Goal: Task Accomplishment & Management: Complete application form

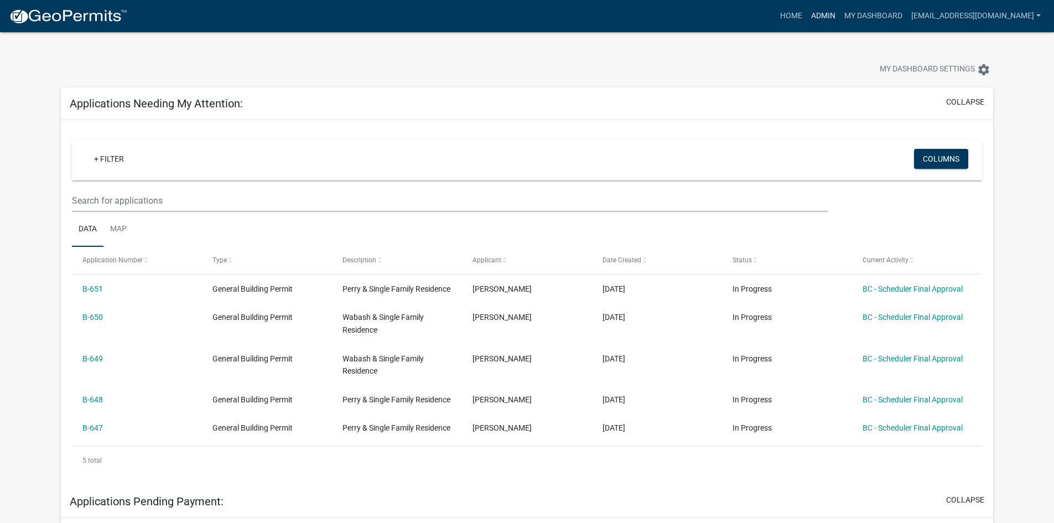
click at [840, 10] on link "Admin" at bounding box center [822, 16] width 33 height 21
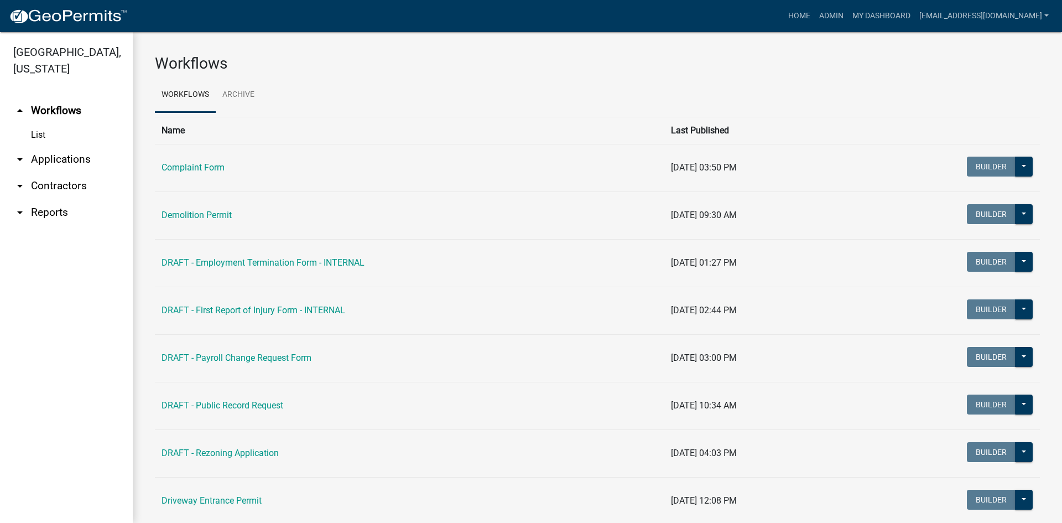
click at [49, 189] on link "arrow_drop_down Contractors" at bounding box center [66, 186] width 133 height 27
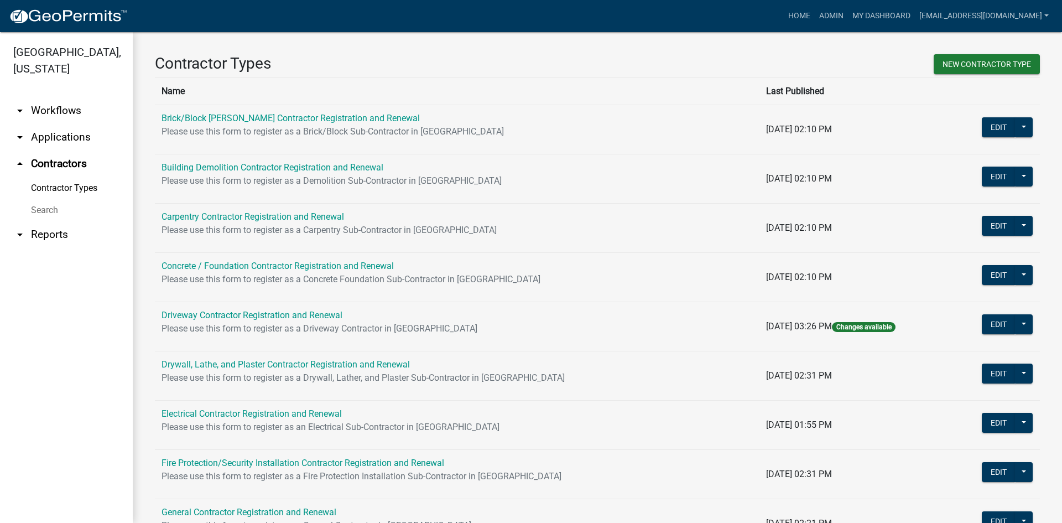
click at [44, 210] on link "Search" at bounding box center [66, 210] width 133 height 22
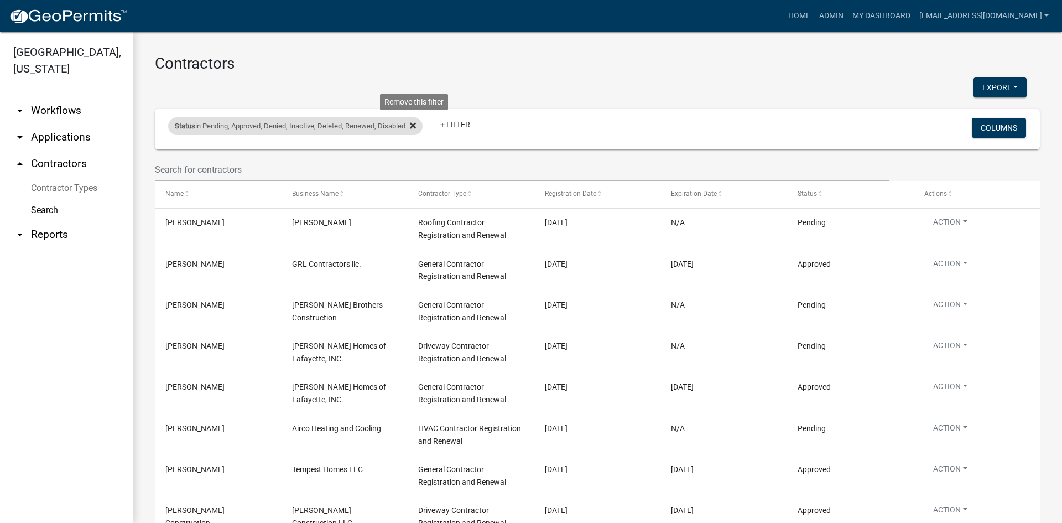
click at [415, 124] on icon at bounding box center [413, 125] width 6 height 6
click at [415, 124] on div "+ Filter" at bounding box center [452, 129] width 584 height 23
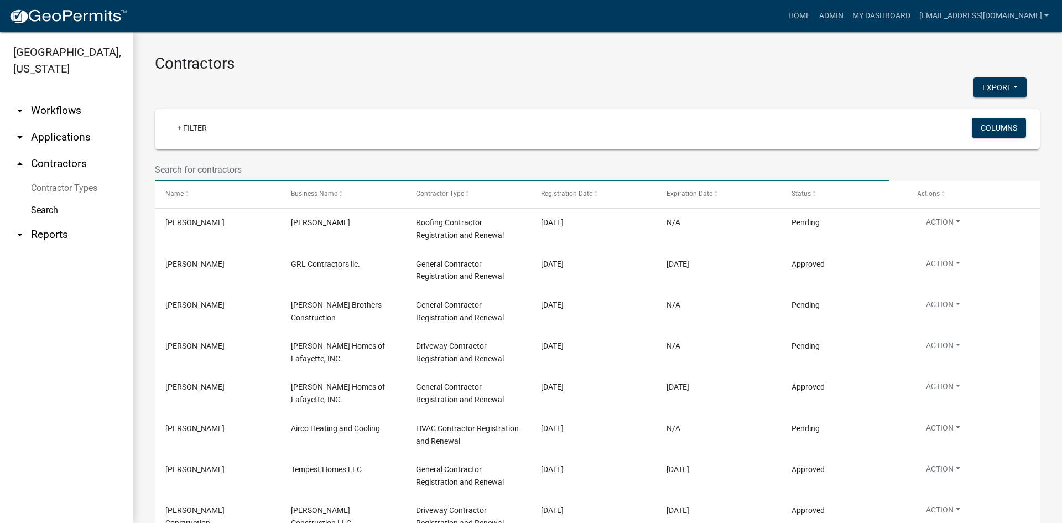
click at [227, 164] on input "text" at bounding box center [522, 169] width 735 height 23
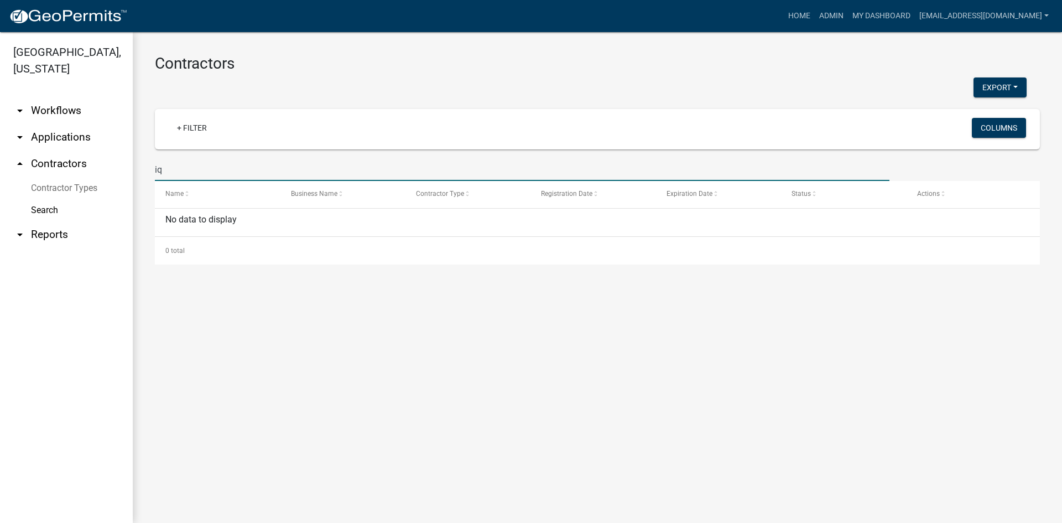
type input "i"
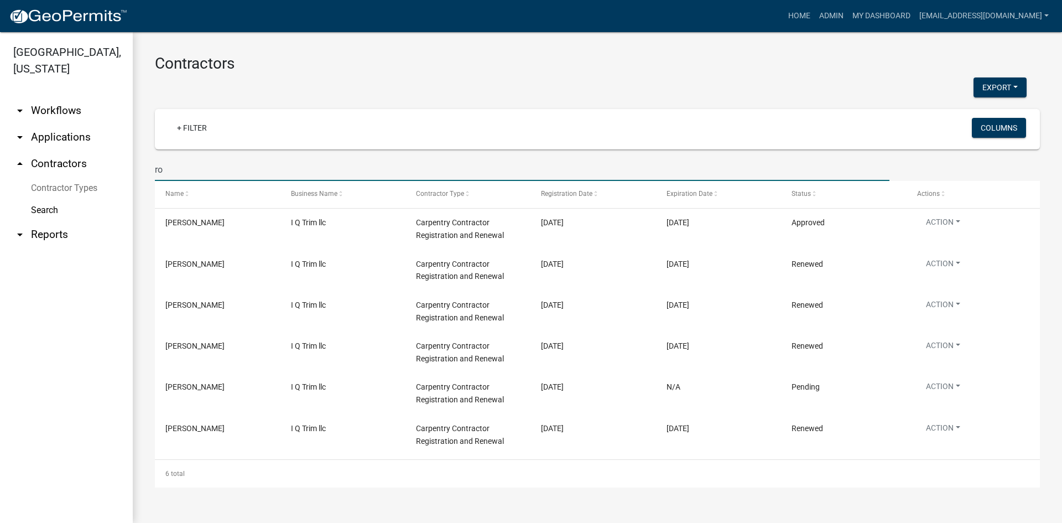
type input "r"
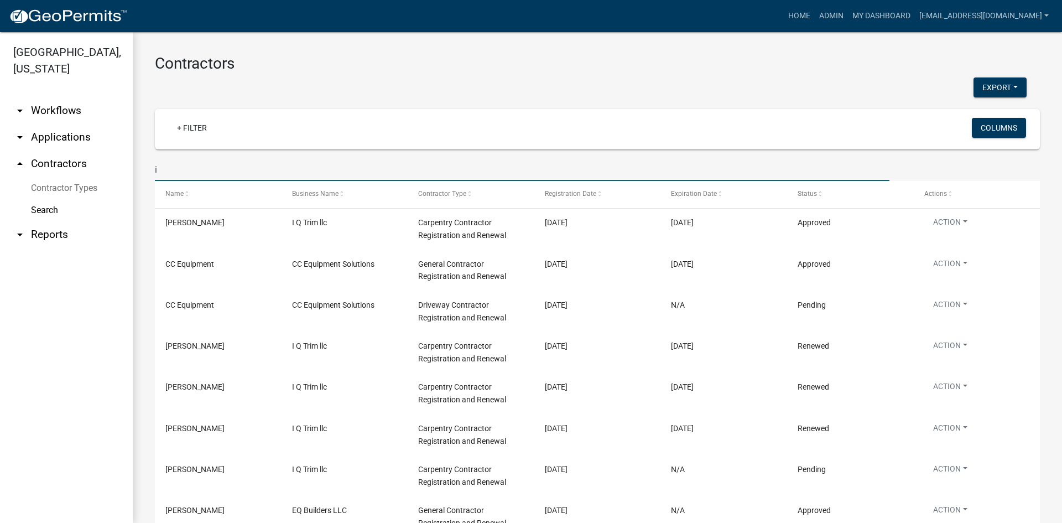
type input "i"
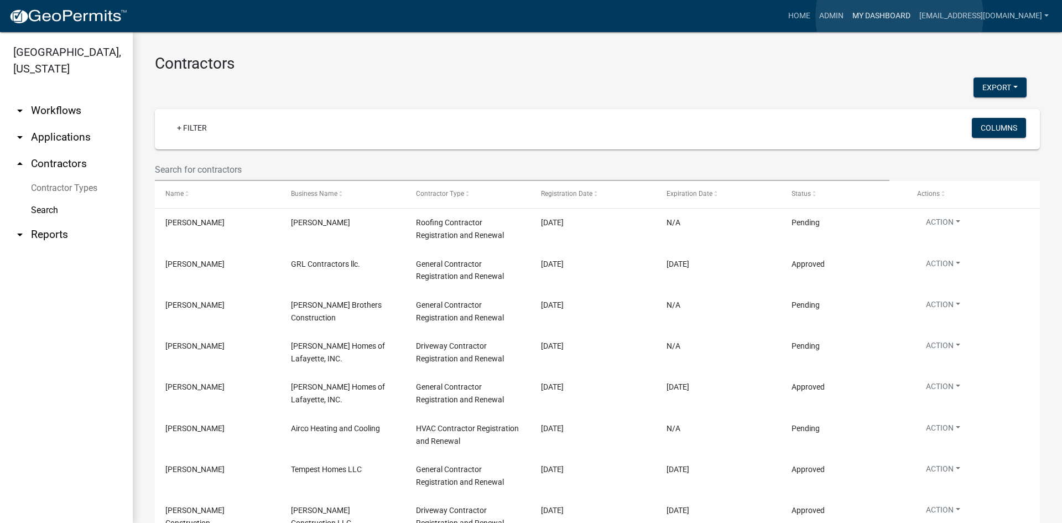
click at [899, 16] on link "My Dashboard" at bounding box center [881, 16] width 67 height 21
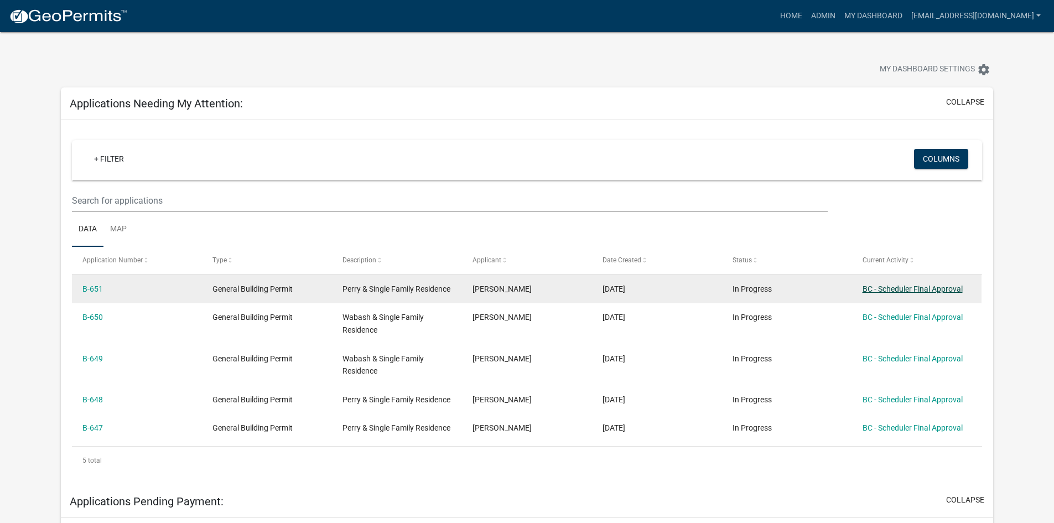
click at [894, 288] on link "BC - Scheduler Final Approval" at bounding box center [912, 288] width 100 height 9
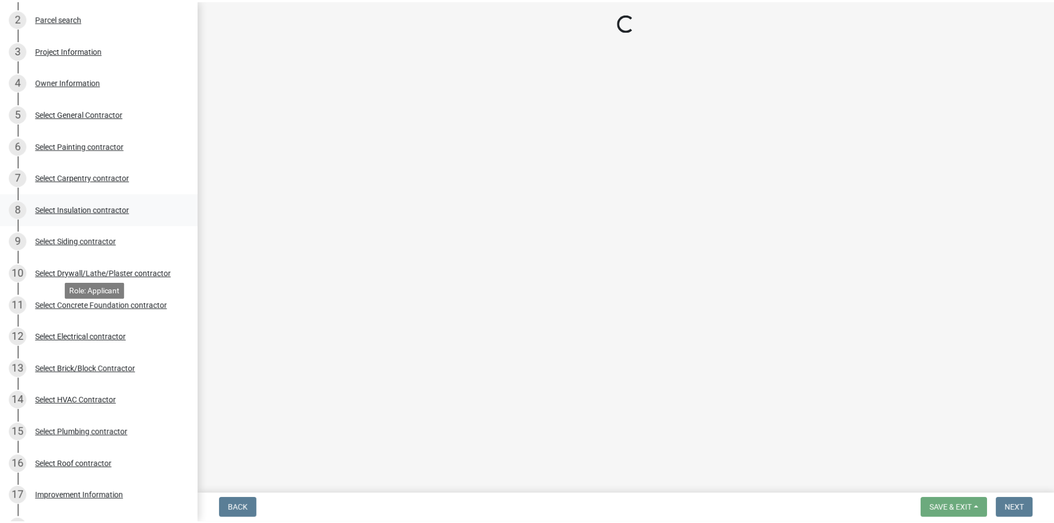
scroll to position [166, 0]
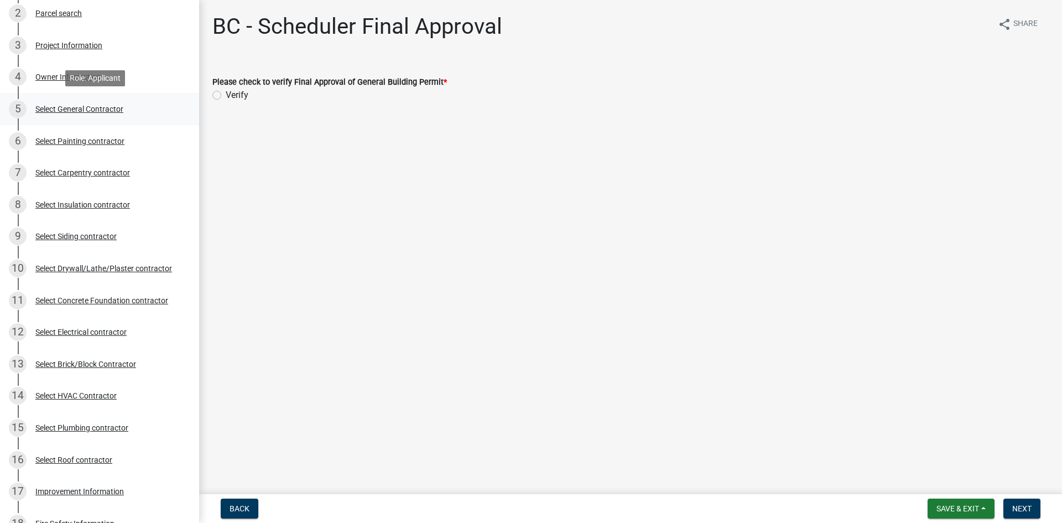
click at [93, 105] on div "Select General Contractor" at bounding box center [79, 109] width 88 height 8
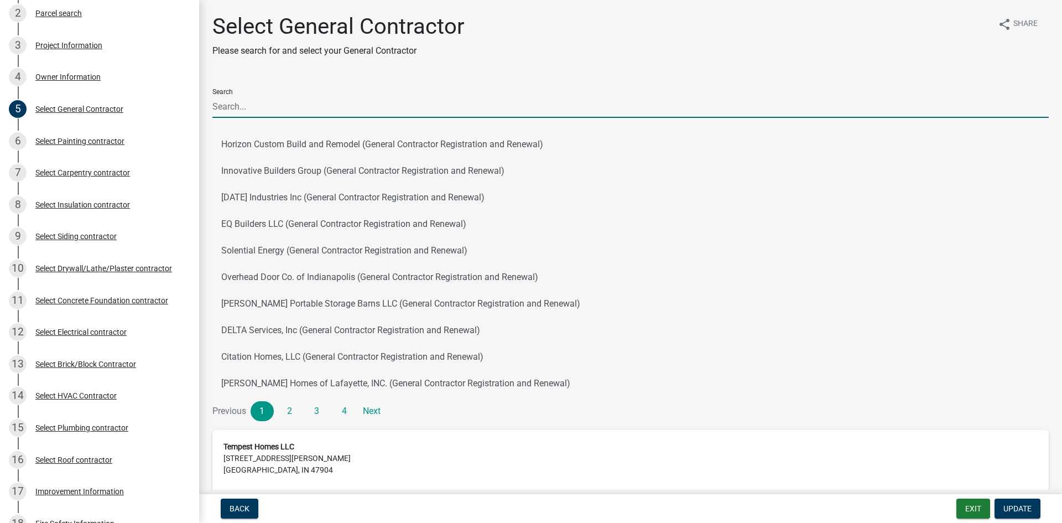
click at [277, 102] on input "Search" at bounding box center [630, 106] width 836 height 23
type input "i"
click at [92, 142] on div "Select Painting contractor" at bounding box center [79, 141] width 89 height 8
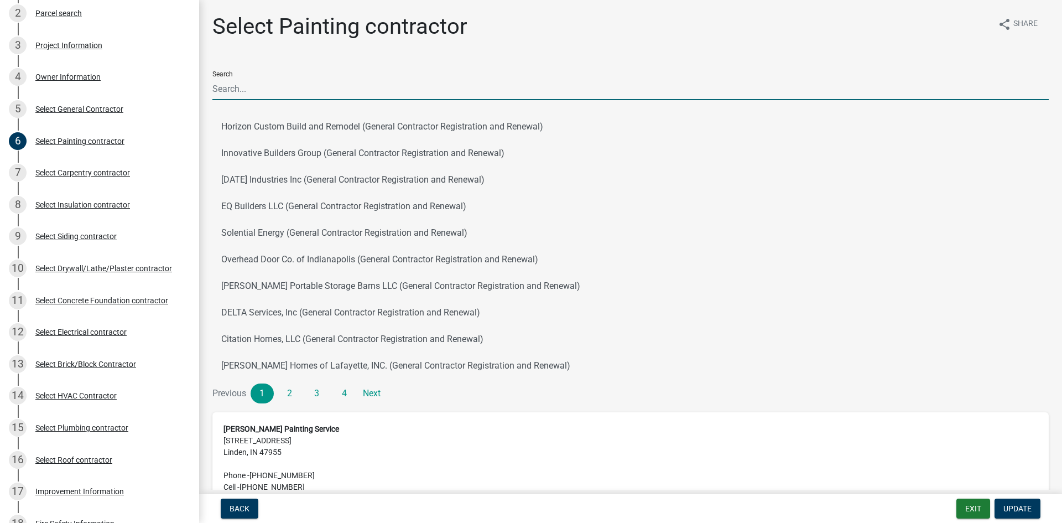
click at [237, 85] on input "Search" at bounding box center [630, 88] width 836 height 23
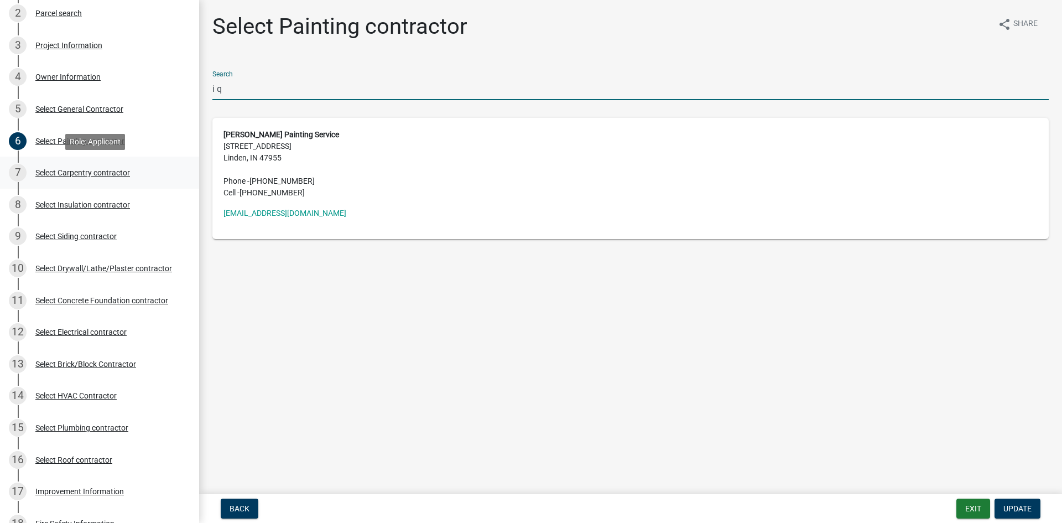
type input "i q"
click at [81, 179] on div "7 Select Carpentry contractor" at bounding box center [95, 173] width 173 height 18
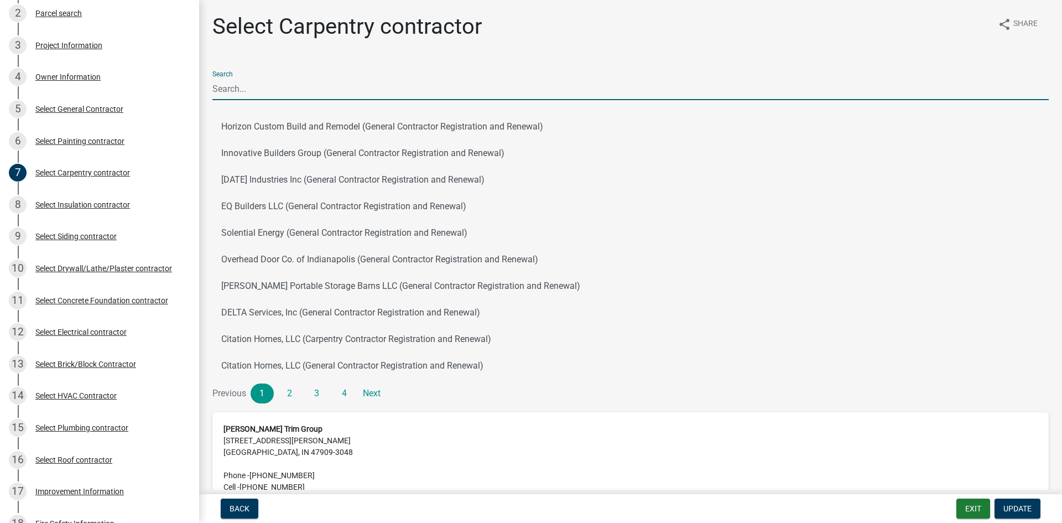
click at [237, 89] on input "Search" at bounding box center [630, 88] width 836 height 23
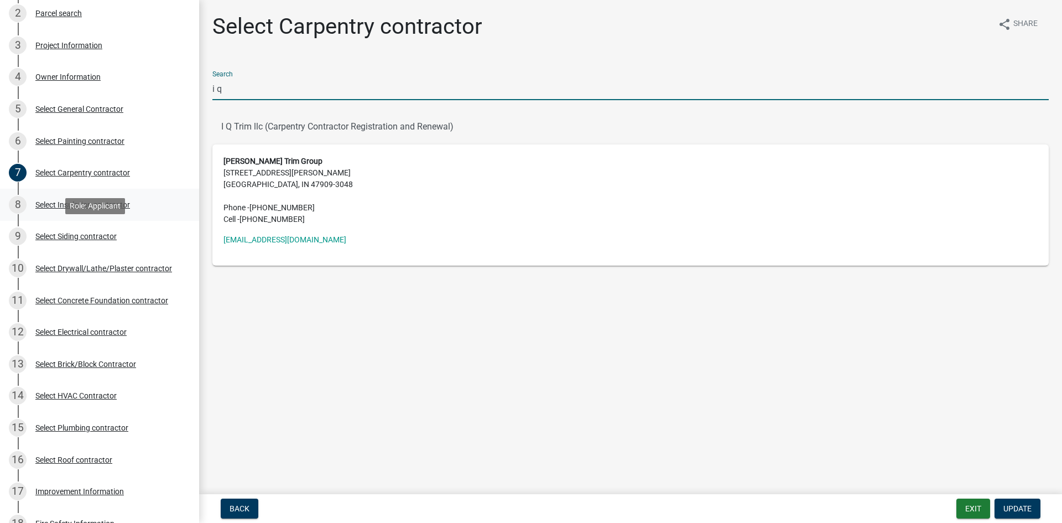
type input "i q"
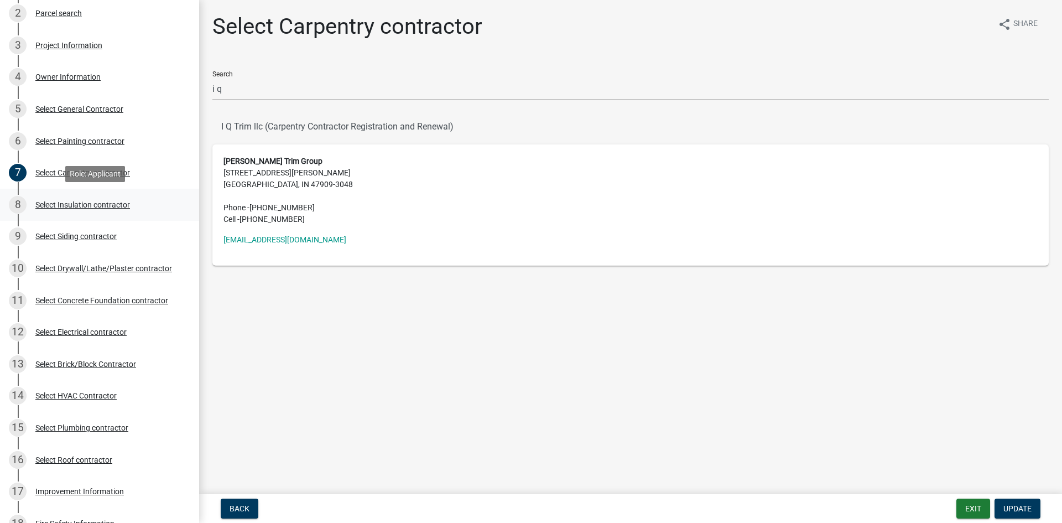
click at [52, 198] on div "8 Select Insulation contractor" at bounding box center [95, 205] width 173 height 18
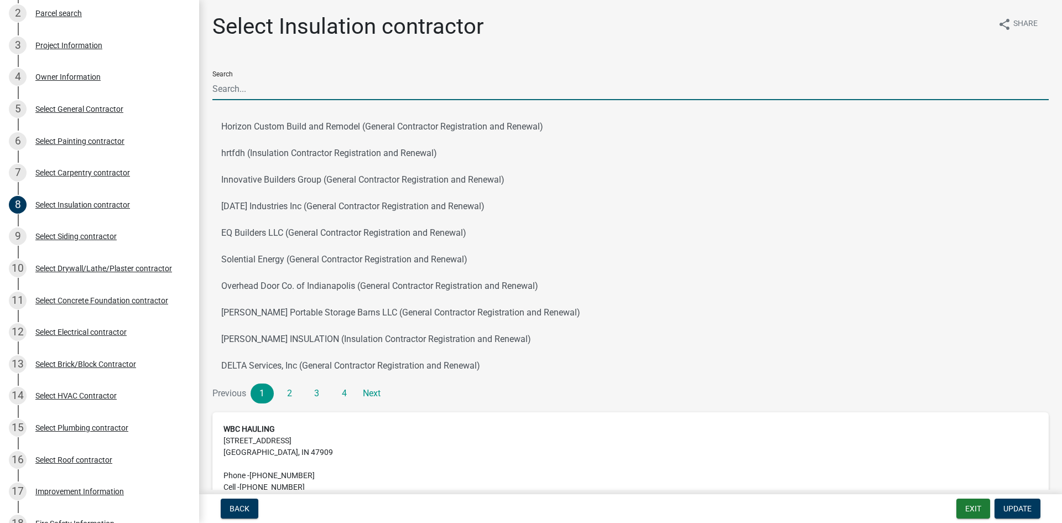
click at [249, 89] on input "Search" at bounding box center [630, 88] width 836 height 23
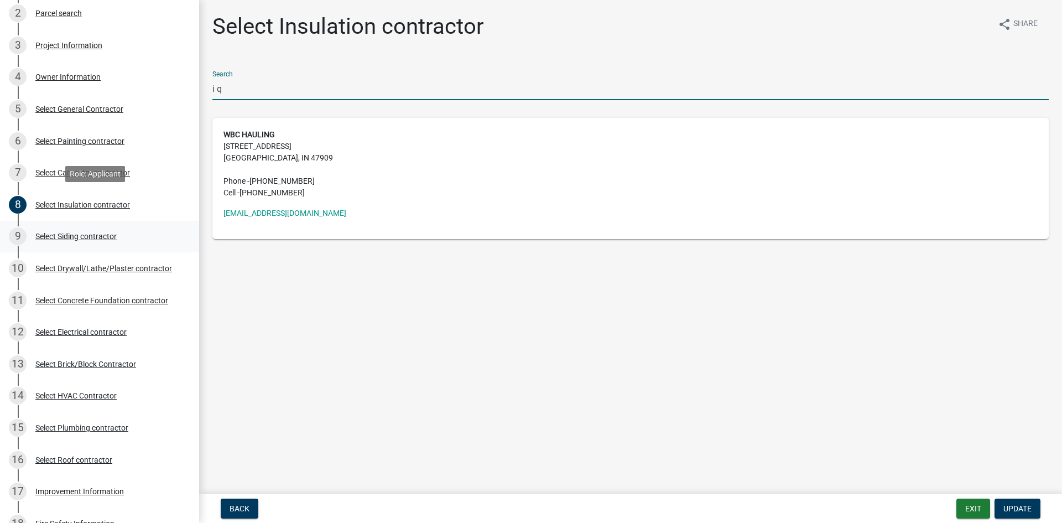
type input "i q"
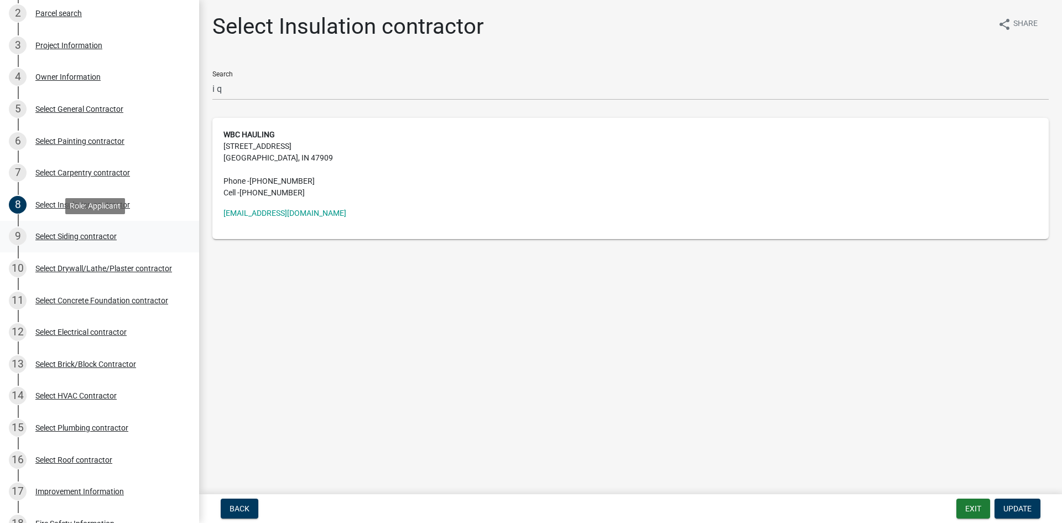
click at [82, 229] on div "9 Select Siding contractor" at bounding box center [95, 236] width 173 height 18
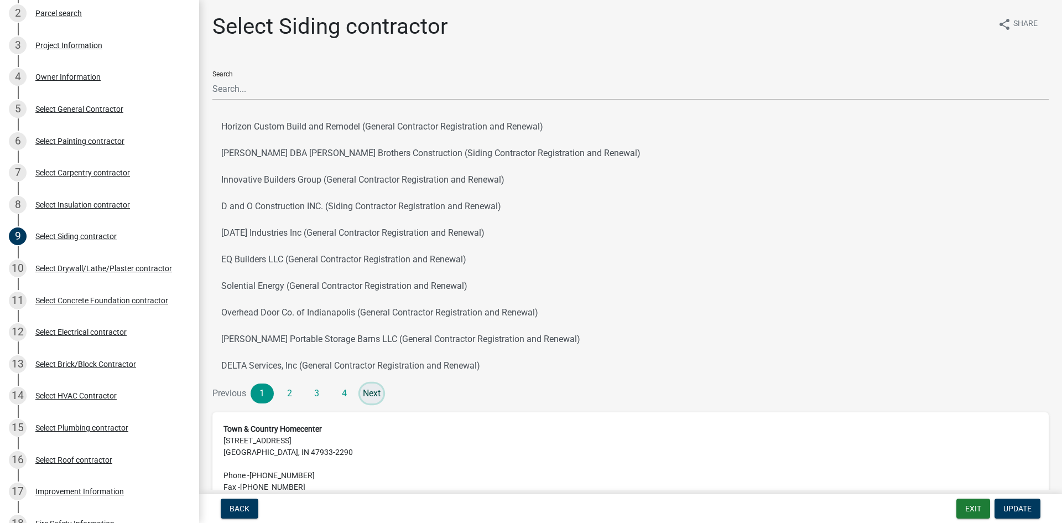
click at [371, 390] on link "Next" at bounding box center [371, 393] width 23 height 20
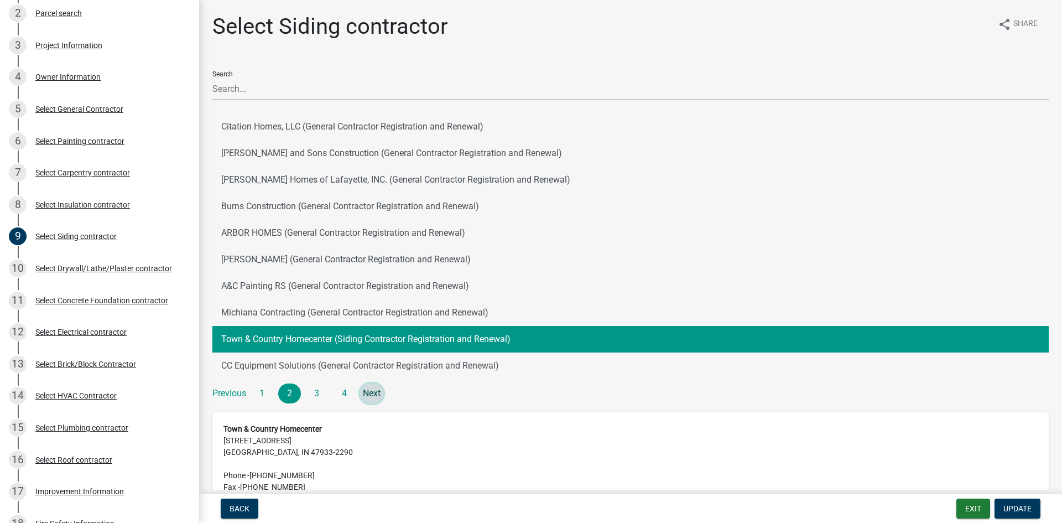
click at [371, 390] on link "Next" at bounding box center [371, 393] width 23 height 20
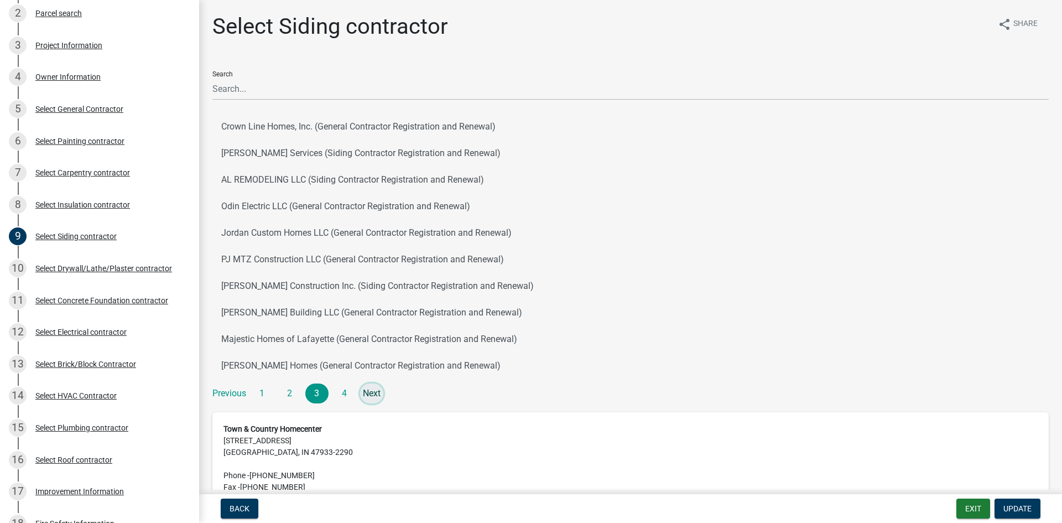
click at [371, 390] on link "Next" at bounding box center [371, 393] width 23 height 20
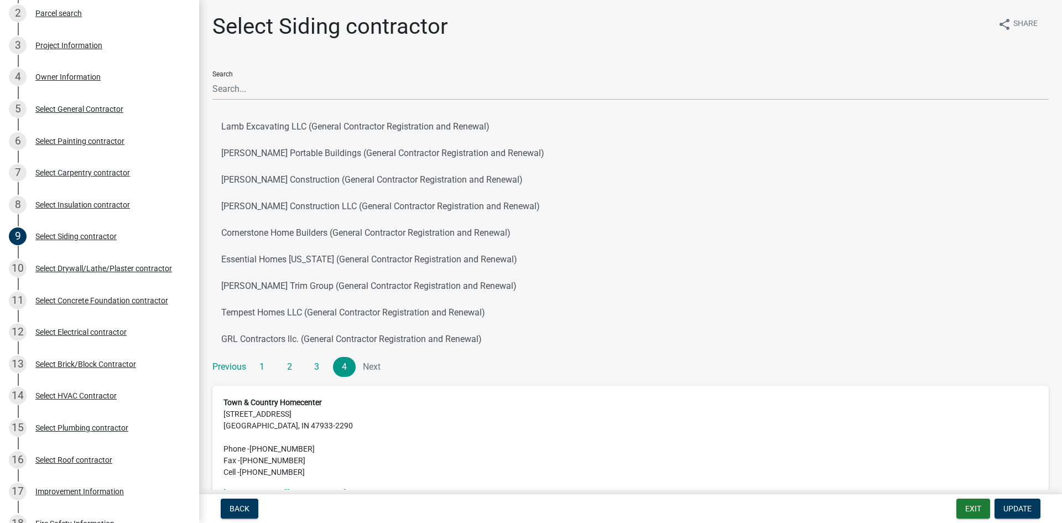
click at [372, 366] on li "Next" at bounding box center [371, 367] width 23 height 20
click at [34, 270] on div "10 Select Drywall/Lathe/Plaster contractor" at bounding box center [95, 268] width 173 height 18
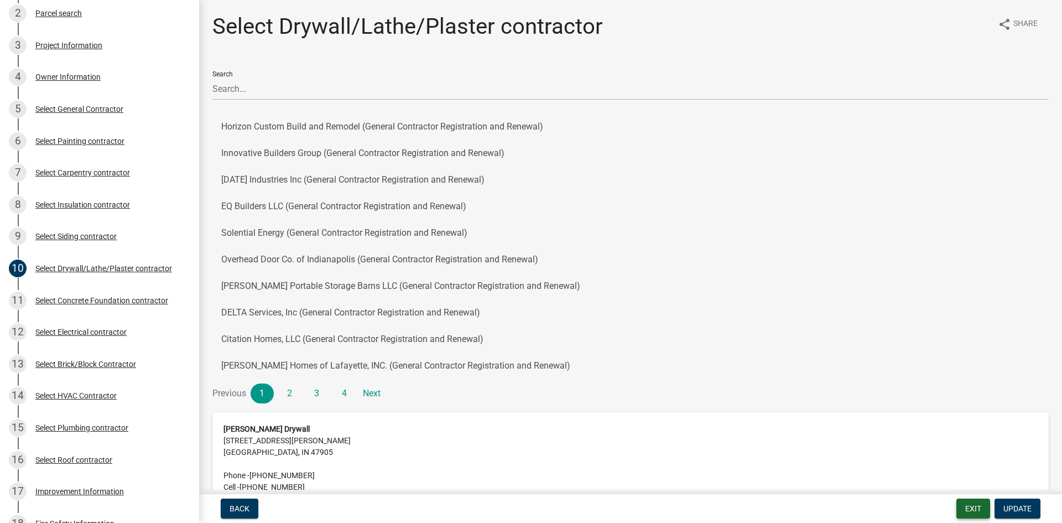
click at [958, 515] on button "Exit" at bounding box center [973, 508] width 34 height 20
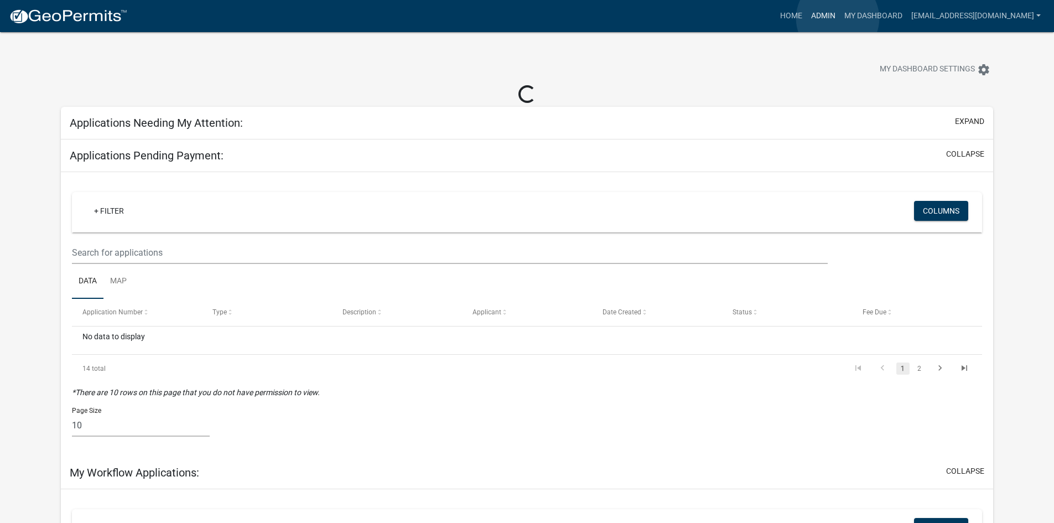
click at [837, 18] on link "Admin" at bounding box center [822, 16] width 33 height 21
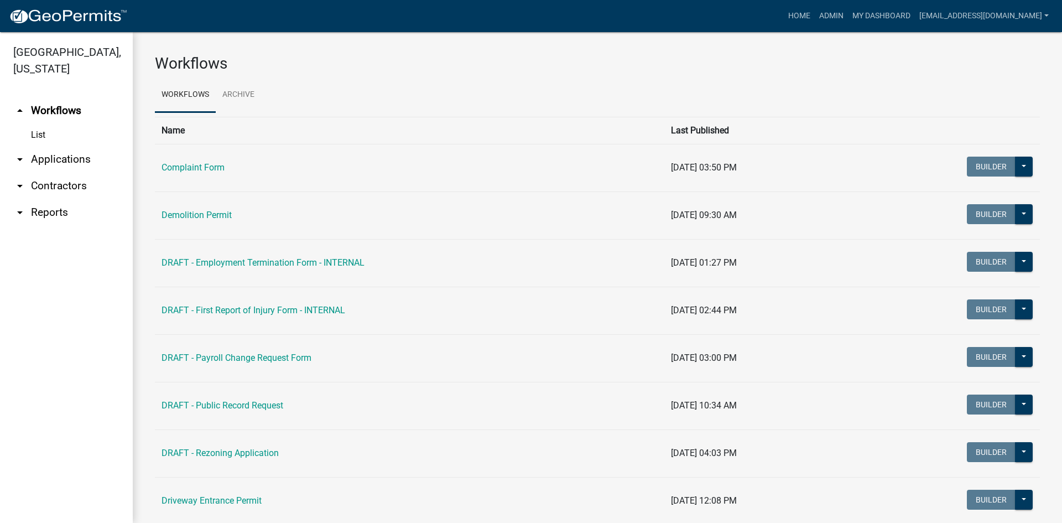
click at [45, 180] on link "arrow_drop_down Contractors" at bounding box center [66, 186] width 133 height 27
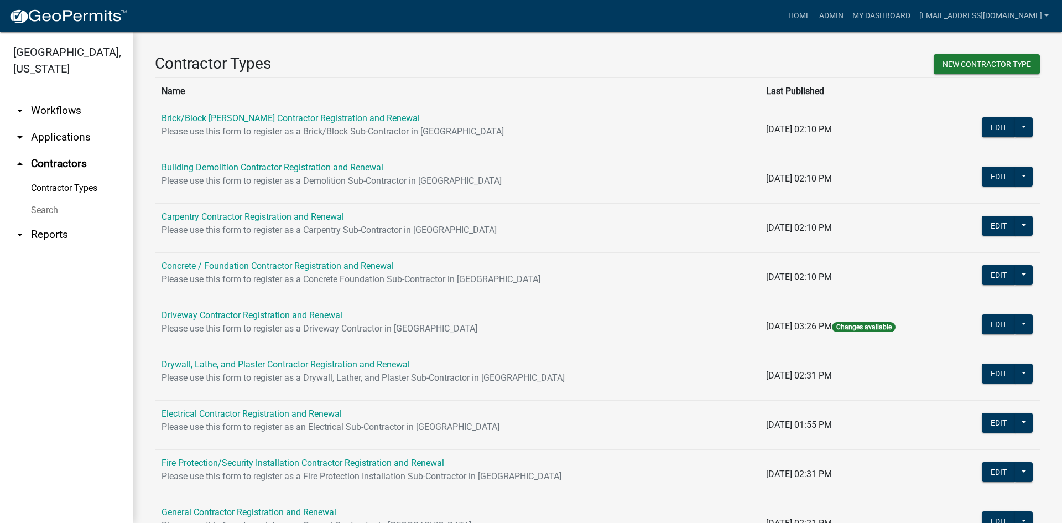
click at [55, 212] on link "Search" at bounding box center [66, 210] width 133 height 22
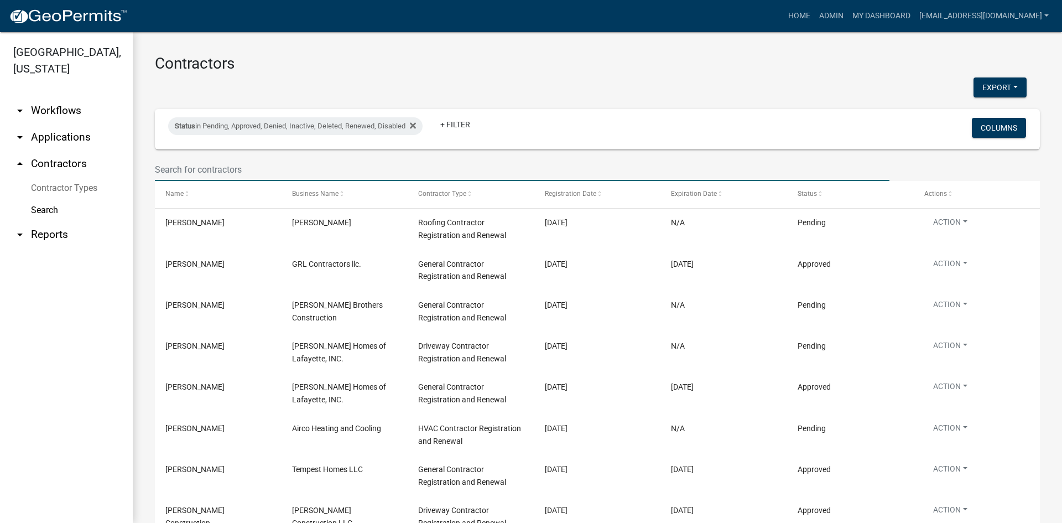
click at [186, 164] on input "text" at bounding box center [522, 169] width 735 height 23
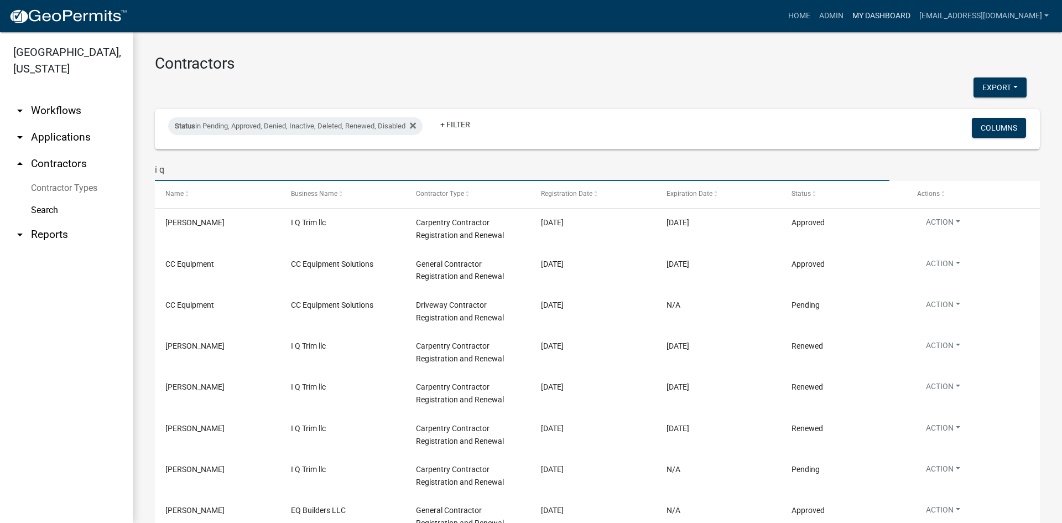
type input "i q"
click at [898, 7] on link "My Dashboard" at bounding box center [881, 16] width 67 height 21
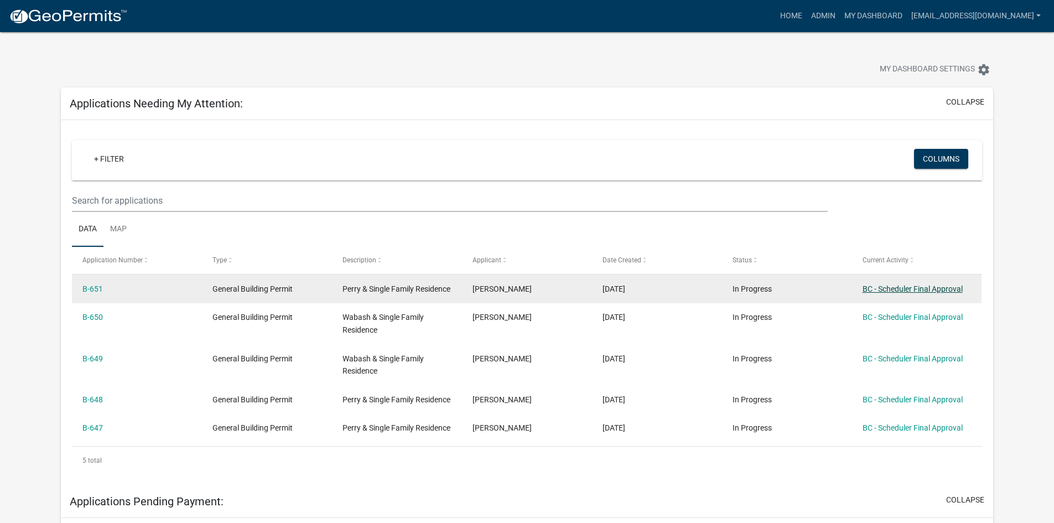
click at [905, 288] on link "BC - Scheduler Final Approval" at bounding box center [912, 288] width 100 height 9
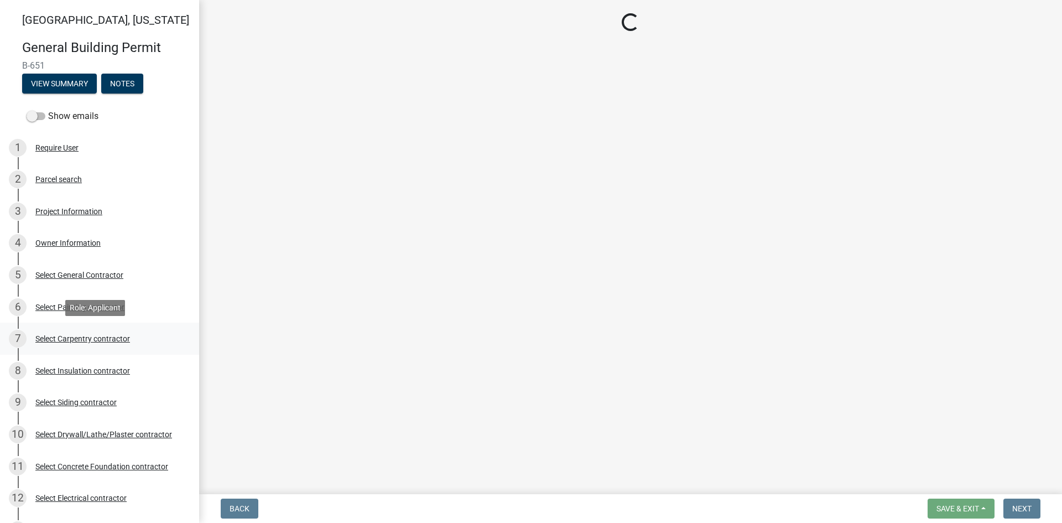
click at [114, 342] on div "Select Carpentry contractor" at bounding box center [82, 339] width 95 height 8
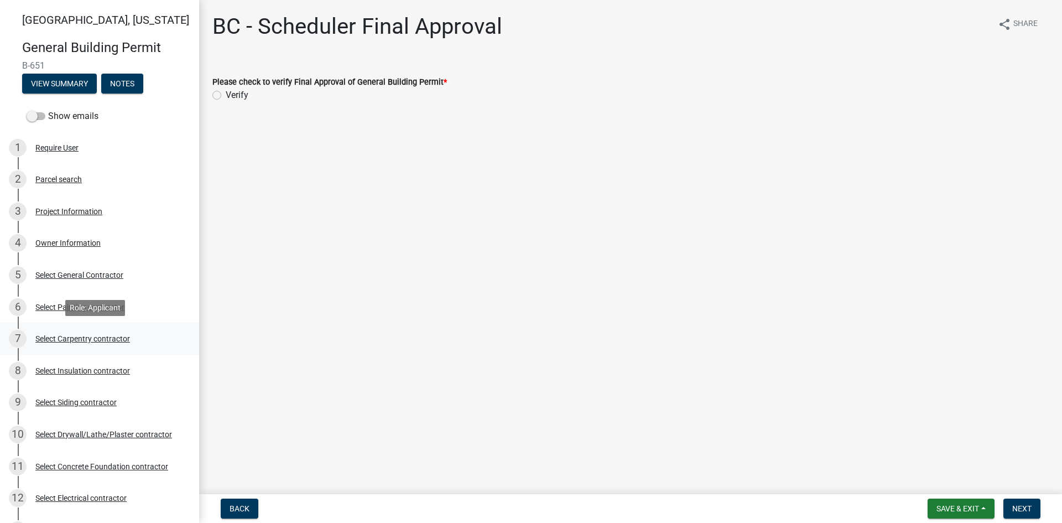
click at [91, 339] on div "Select Carpentry contractor" at bounding box center [82, 339] width 95 height 8
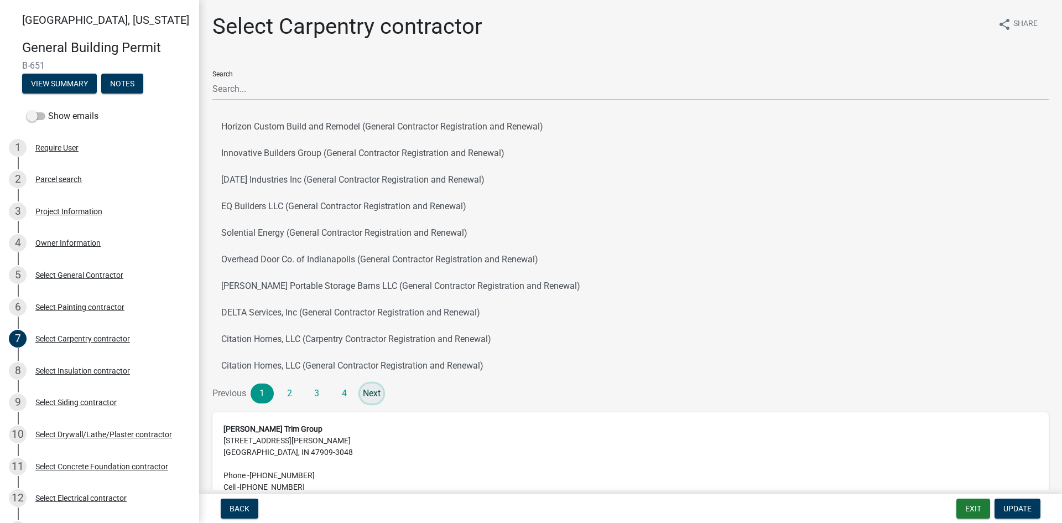
click at [376, 390] on link "Next" at bounding box center [371, 393] width 23 height 20
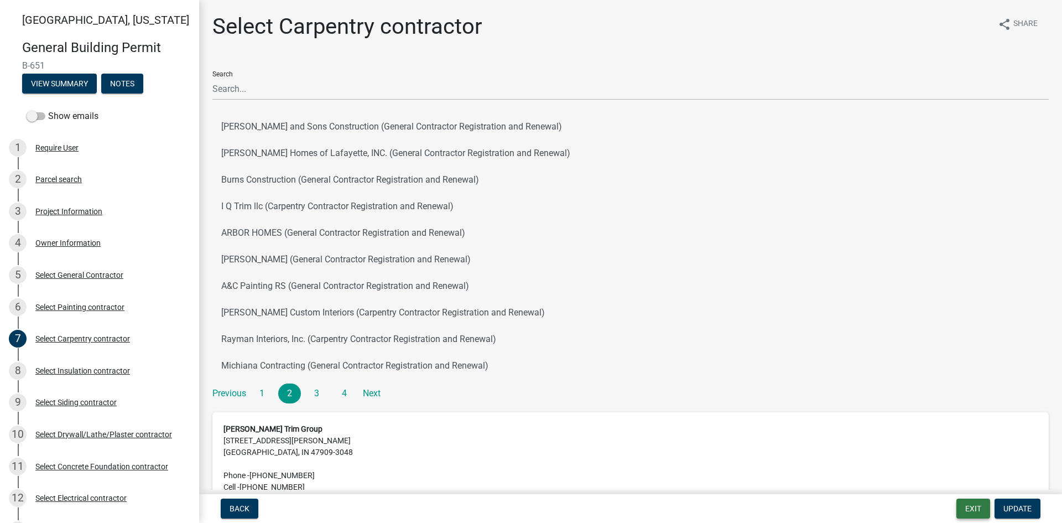
click at [964, 509] on button "Exit" at bounding box center [973, 508] width 34 height 20
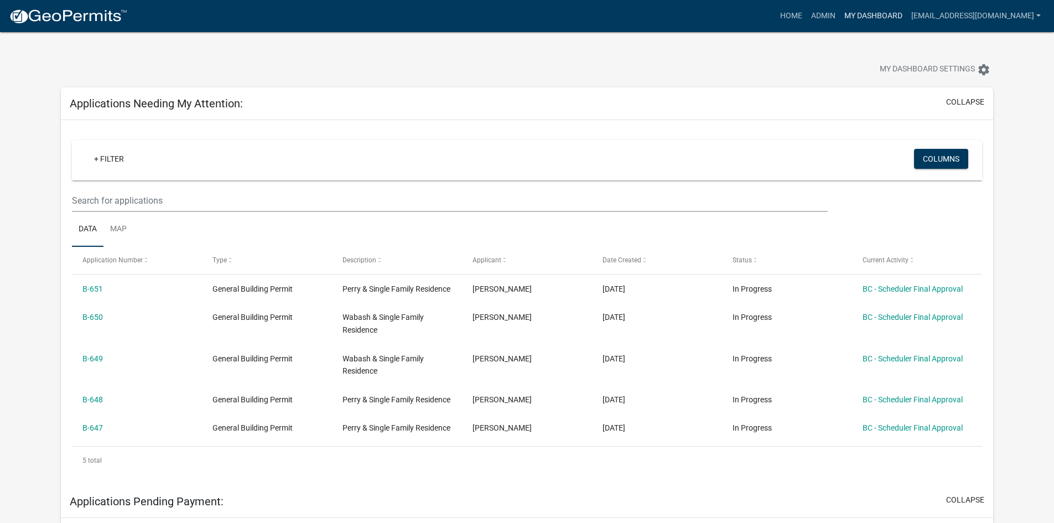
click at [893, 18] on link "My Dashboard" at bounding box center [873, 16] width 67 height 21
click at [892, 13] on link "My Dashboard" at bounding box center [873, 16] width 67 height 21
